Goal: Task Accomplishment & Management: Use online tool/utility

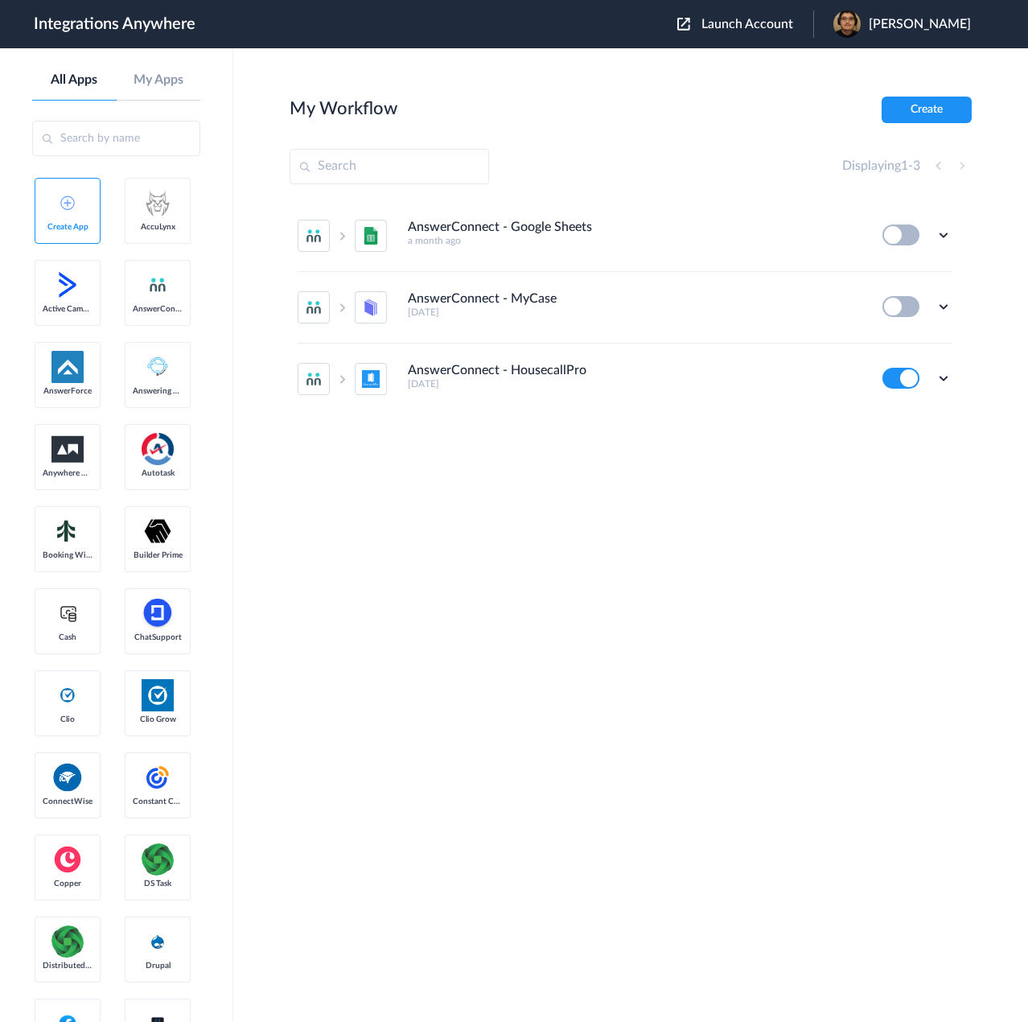
click at [790, 23] on span "Launch Account" at bounding box center [747, 24] width 92 height 13
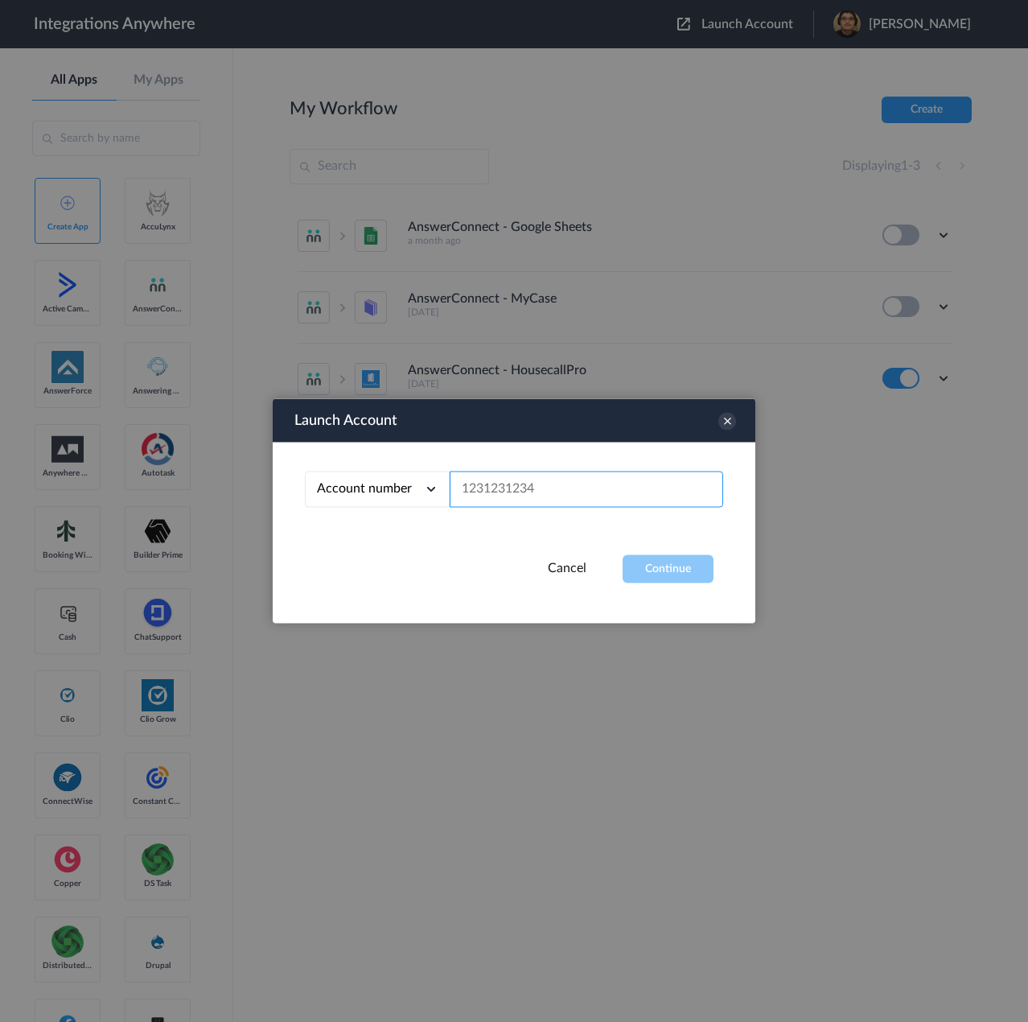
click at [547, 489] on input "text" at bounding box center [587, 489] width 274 height 36
paste input "3232180362"
type input "3232180362"
click at [654, 561] on button "Continue" at bounding box center [668, 569] width 91 height 28
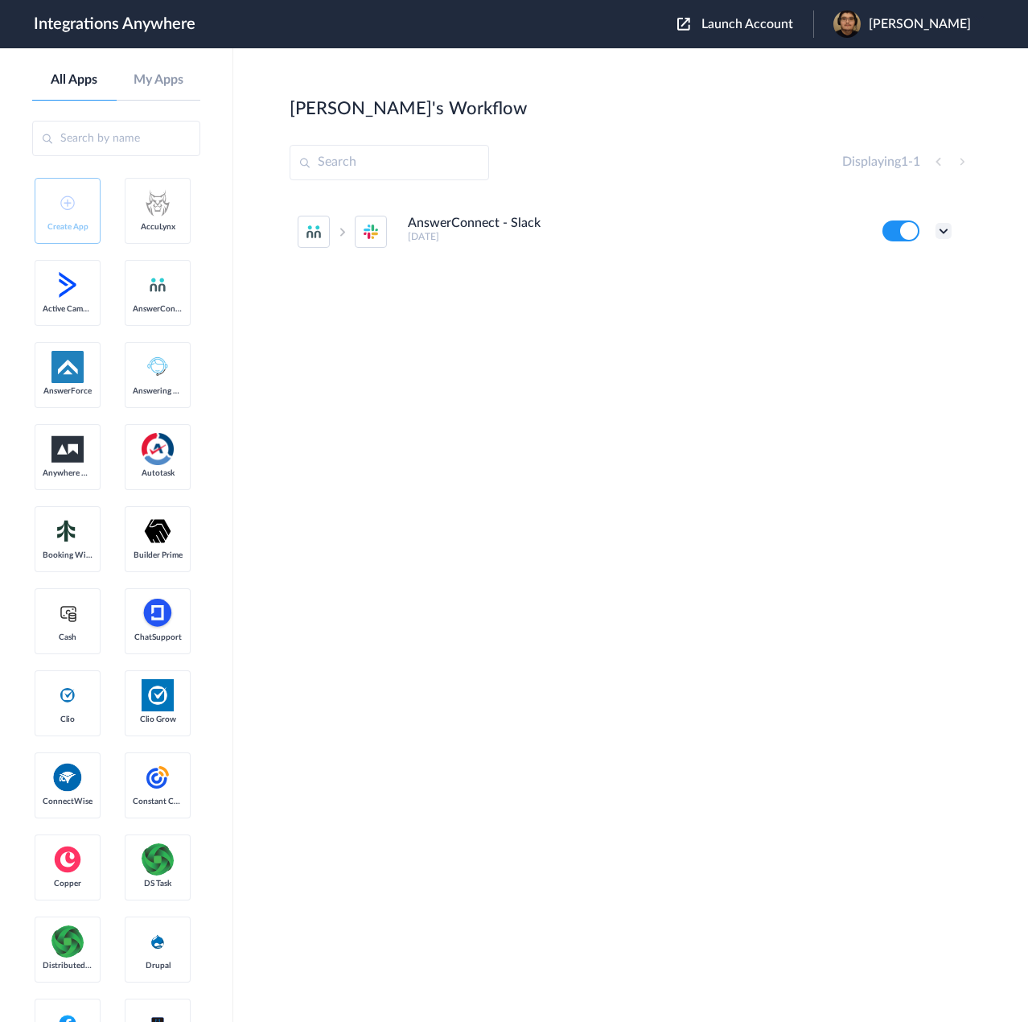
click at [950, 234] on ul "AnswerConnect - Slack 2 months ago Edit Task history Delete" at bounding box center [625, 231] width 670 height 71
click at [950, 234] on icon at bounding box center [944, 231] width 16 height 16
drag, startPoint x: 904, startPoint y: 294, endPoint x: 905, endPoint y: 274, distance: 20.9
click at [905, 274] on ul "Edit Task history Delete" at bounding box center [899, 298] width 105 height 102
click at [906, 273] on div "AnswerConnect - Slack 2 months ago Edit Task history Delete" at bounding box center [631, 316] width 682 height 241
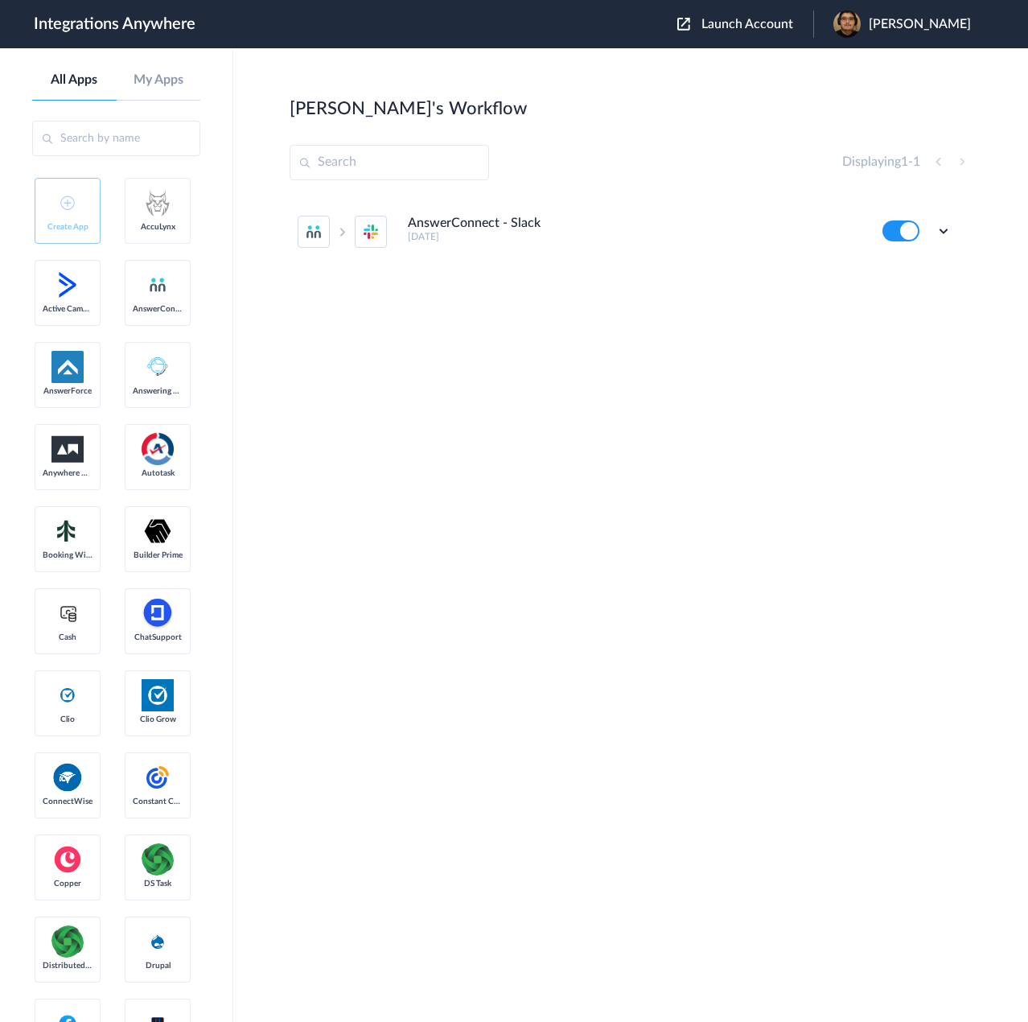
click at [952, 224] on ul "AnswerConnect - Slack 2 months ago Edit Task history Delete" at bounding box center [625, 231] width 670 height 71
click at [950, 226] on icon at bounding box center [944, 231] width 16 height 16
click at [915, 263] on li "Edit" at bounding box center [899, 268] width 105 height 30
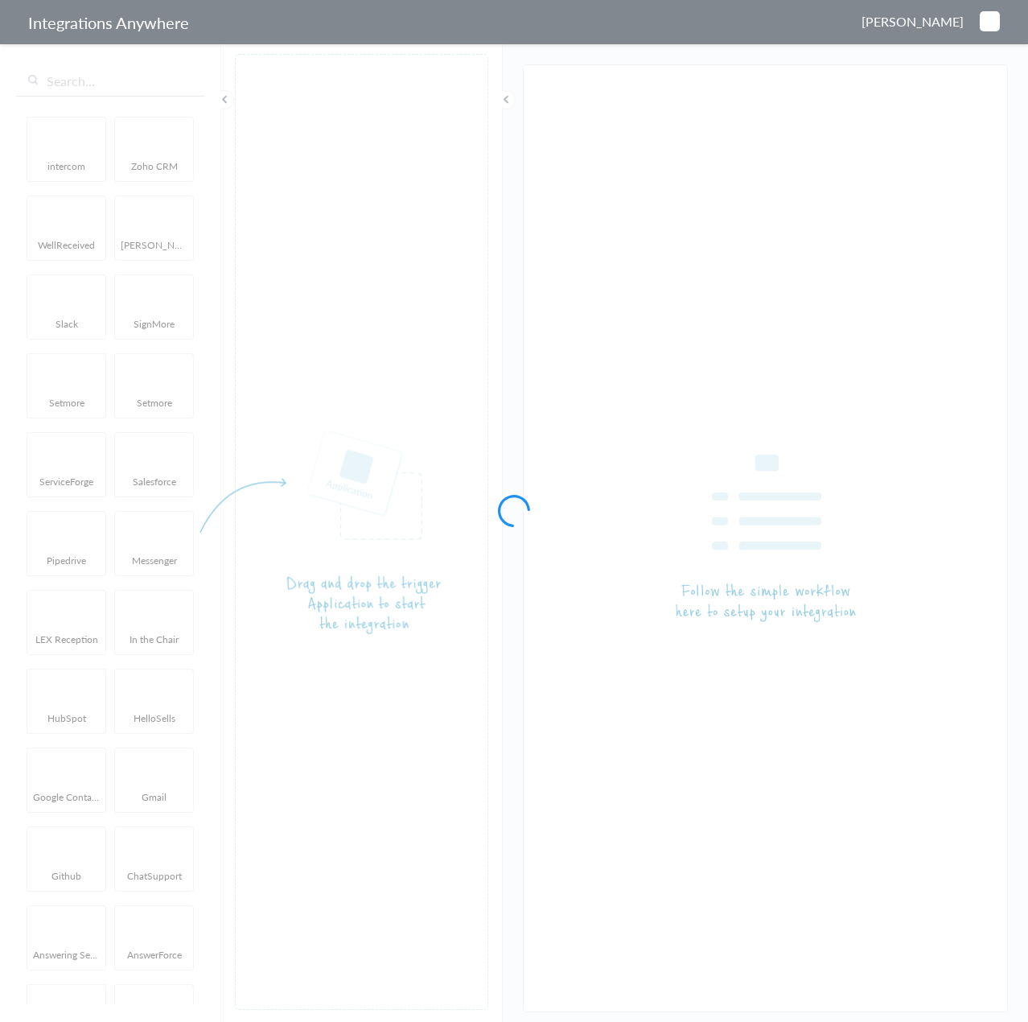
type input "AnswerConnect - Slack"
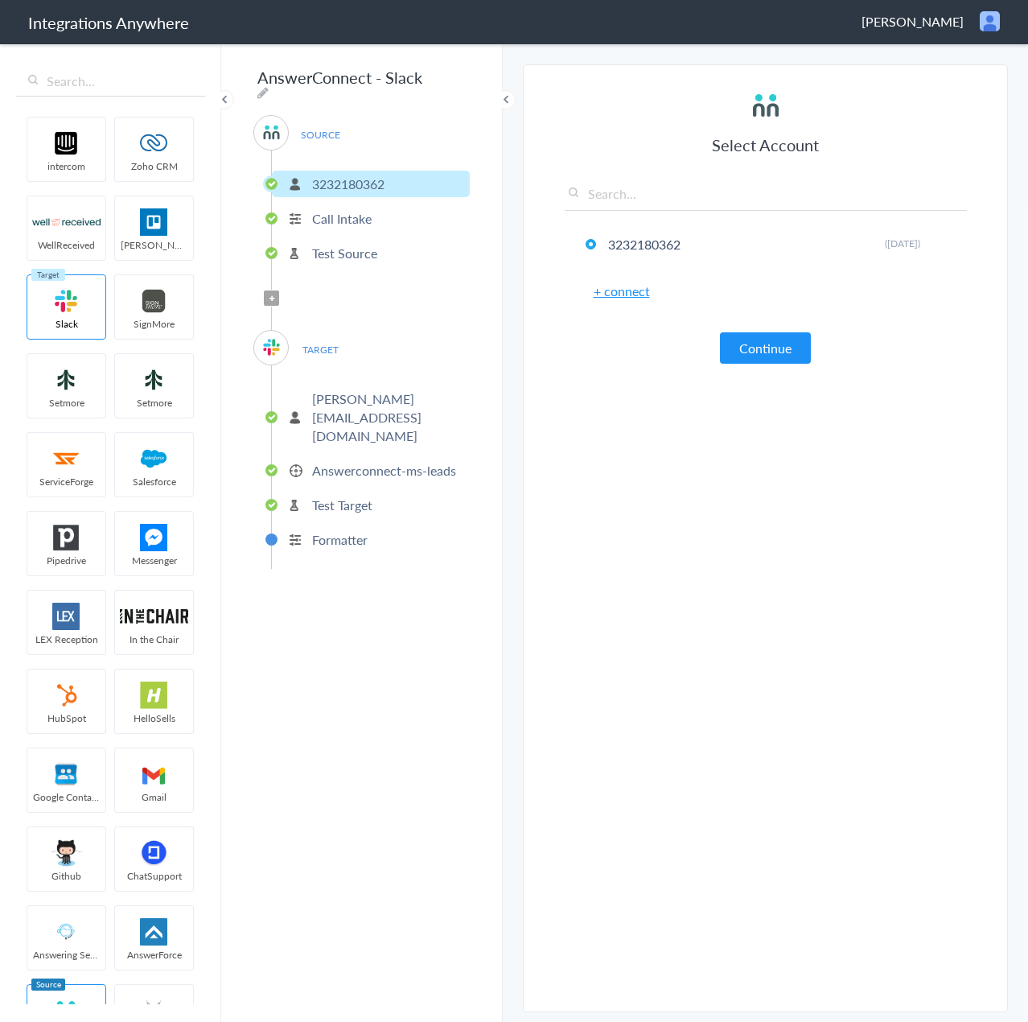
click at [368, 389] on p "[PERSON_NAME][EMAIL_ADDRESS][DOMAIN_NAME]" at bounding box center [389, 417] width 154 height 56
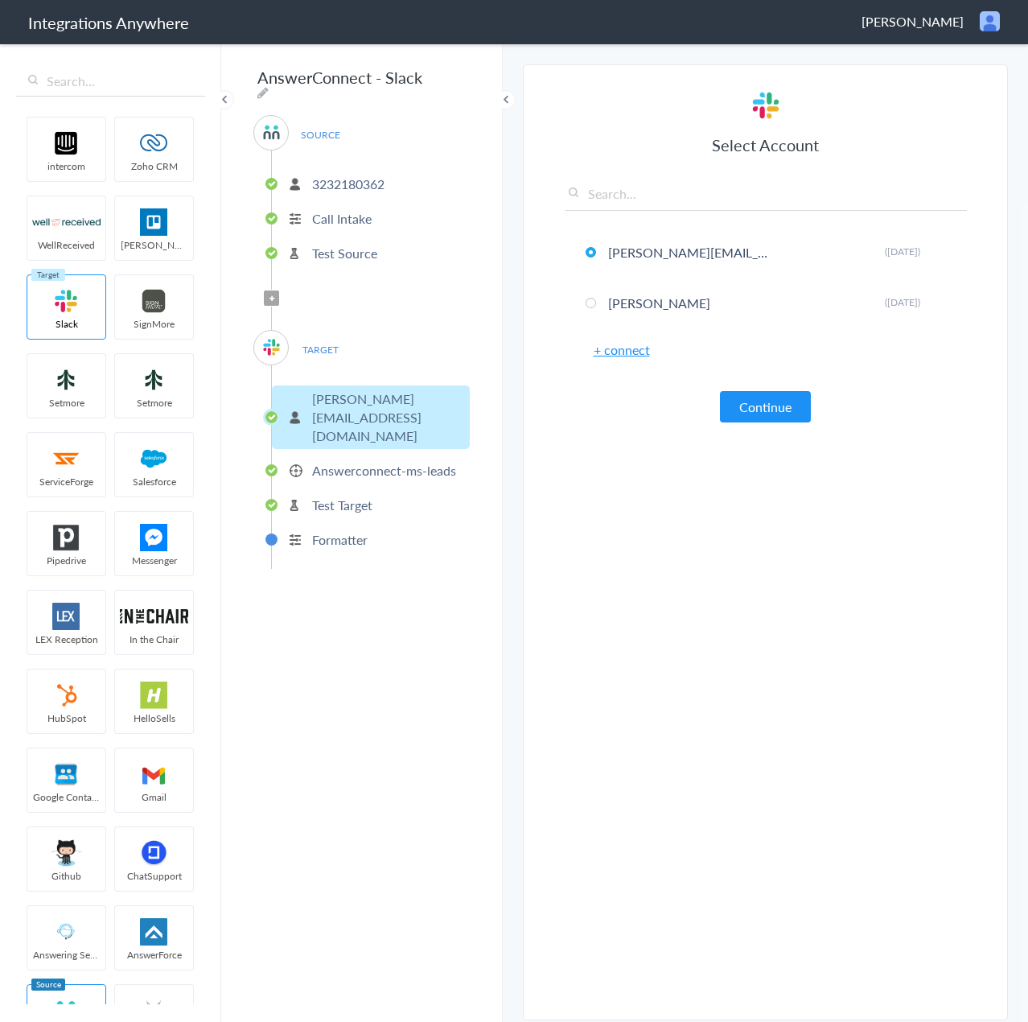
click at [368, 457] on li "Answerconnect-ms-leads" at bounding box center [371, 470] width 198 height 27
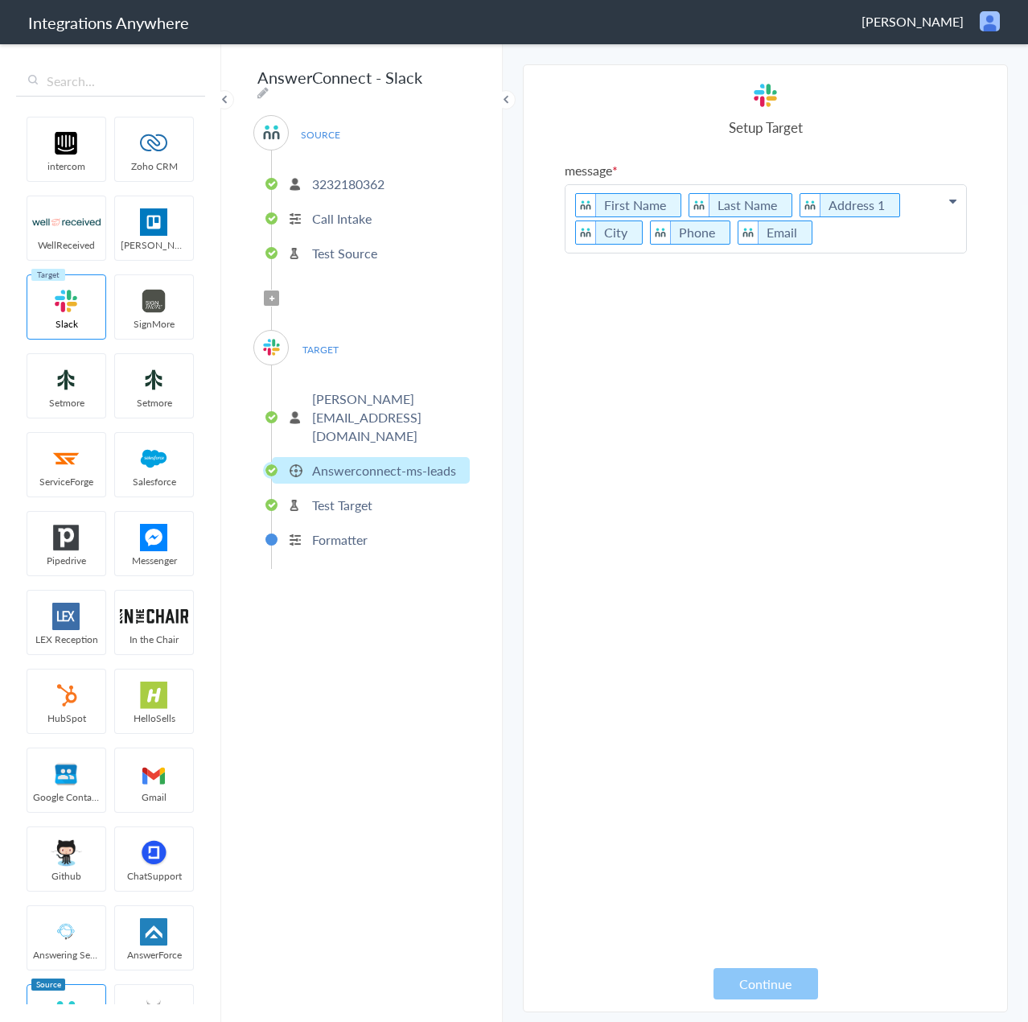
click at [274, 295] on icon at bounding box center [271, 298] width 5 height 6
